Goal: Book appointment/travel/reservation

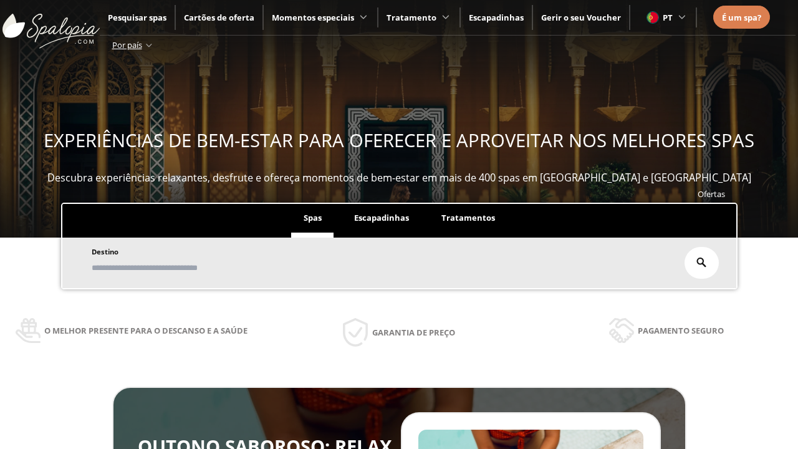
click at [382, 218] on span "Escapadinhas" at bounding box center [381, 217] width 55 height 11
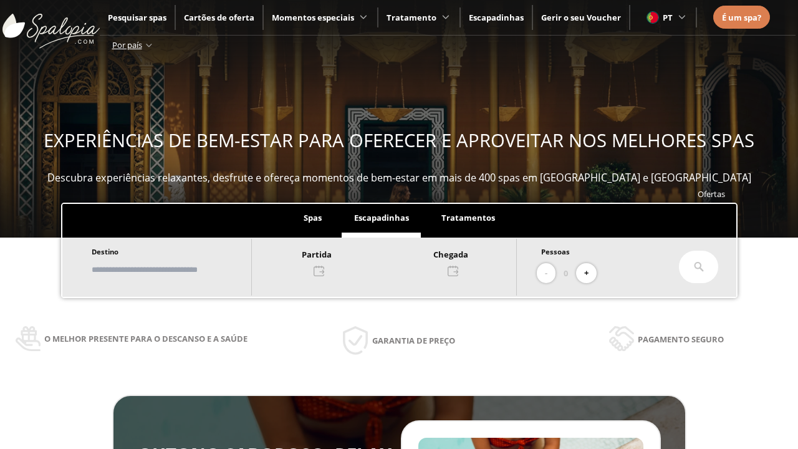
click at [176, 269] on input "text" at bounding box center [165, 270] width 155 height 22
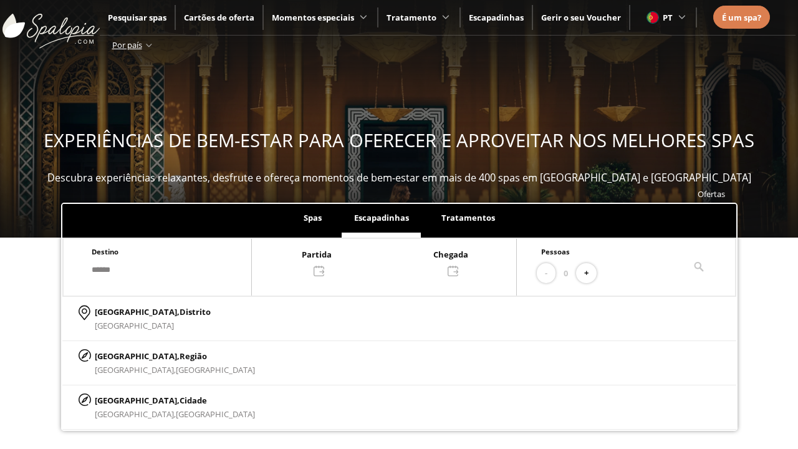
type input "******"
click at [125, 400] on p "[GEOGRAPHIC_DATA], Cidade" at bounding box center [175, 400] width 160 height 14
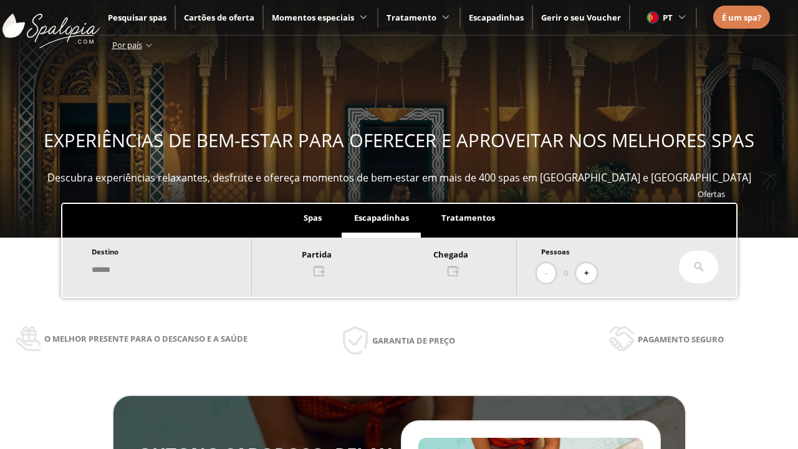
click at [397, 261] on div at bounding box center [384, 262] width 264 height 30
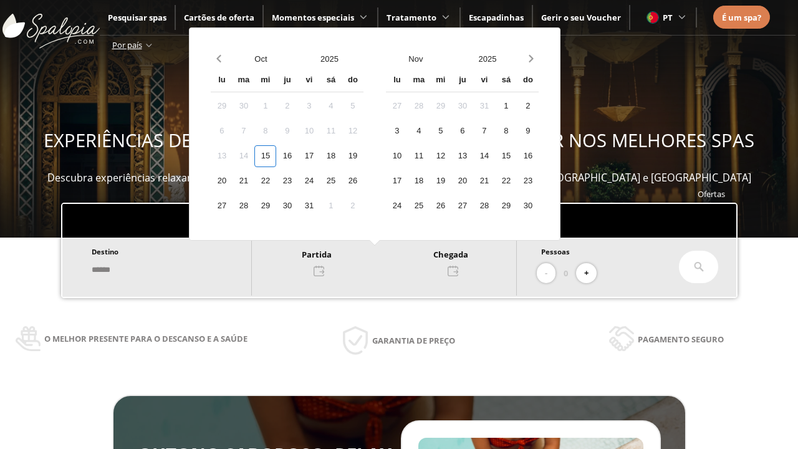
click at [320, 156] on div "17" at bounding box center [309, 156] width 22 height 22
click at [342, 156] on div "18" at bounding box center [331, 156] width 22 height 22
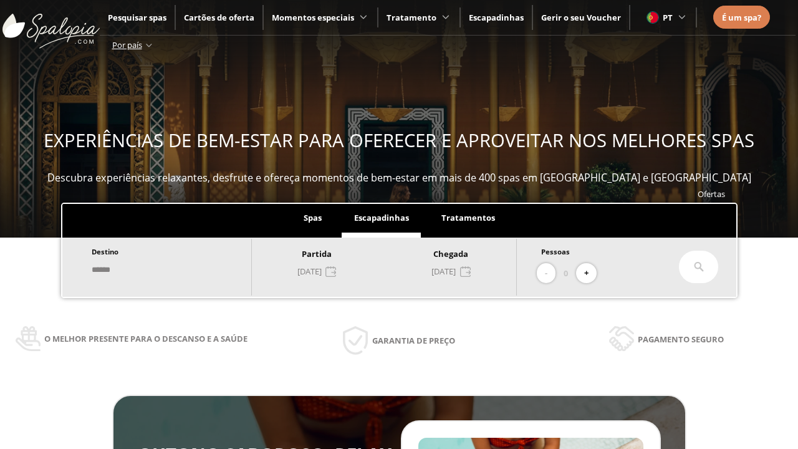
click at [590, 273] on button "+" at bounding box center [586, 273] width 21 height 21
click at [699, 267] on icon at bounding box center [699, 267] width 10 height 10
